Goal: Transaction & Acquisition: Purchase product/service

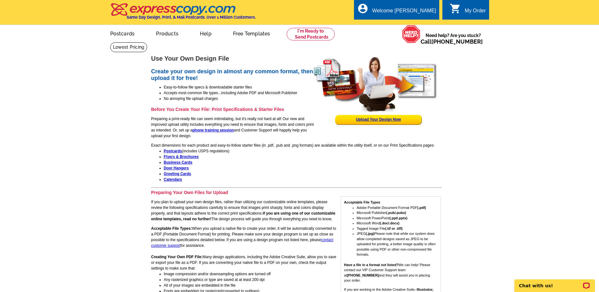
click at [170, 34] on link "Products" at bounding box center [167, 33] width 43 height 15
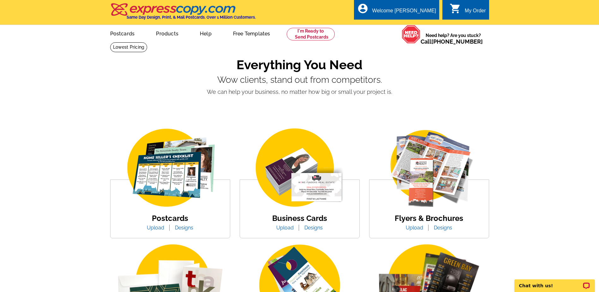
click at [300, 170] on img at bounding box center [299, 168] width 107 height 83
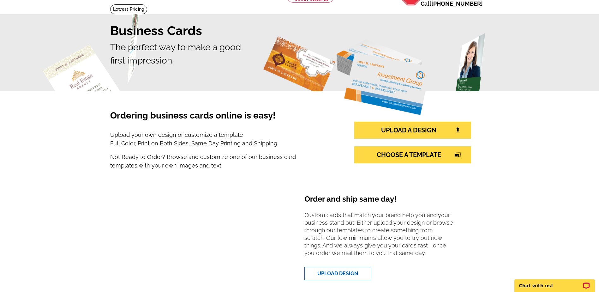
scroll to position [32, 0]
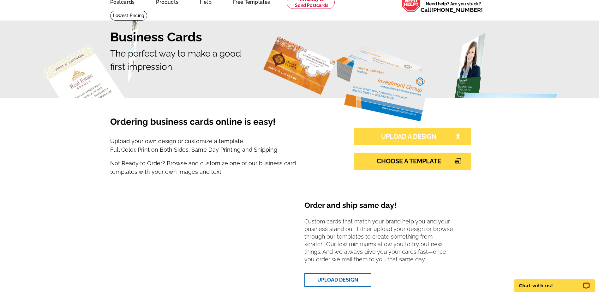
click at [457, 137] on img at bounding box center [458, 136] width 6 height 6
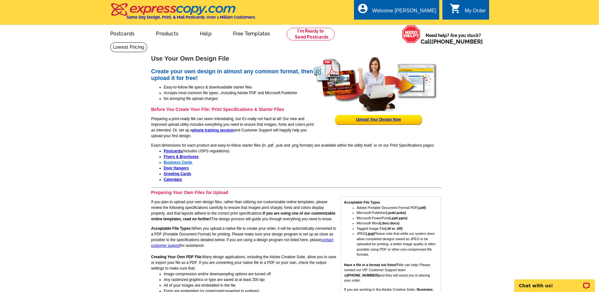
click at [173, 163] on strong "Business Cards" at bounding box center [178, 162] width 29 height 4
